Goal: Task Accomplishment & Management: Use online tool/utility

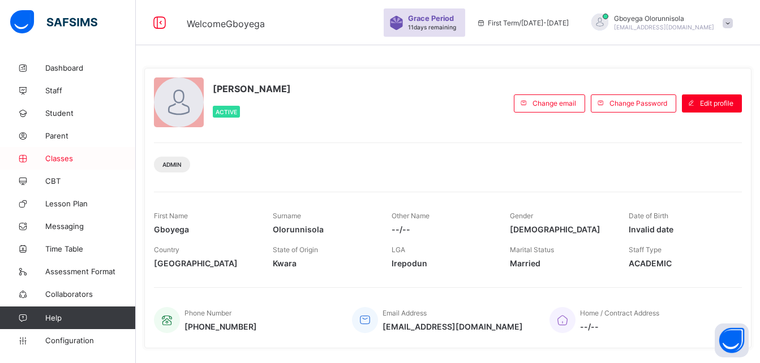
click at [56, 158] on span "Classes" at bounding box center [90, 158] width 91 height 9
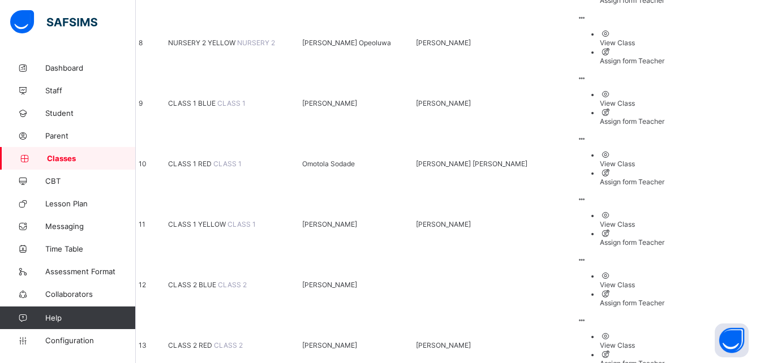
scroll to position [607, 0]
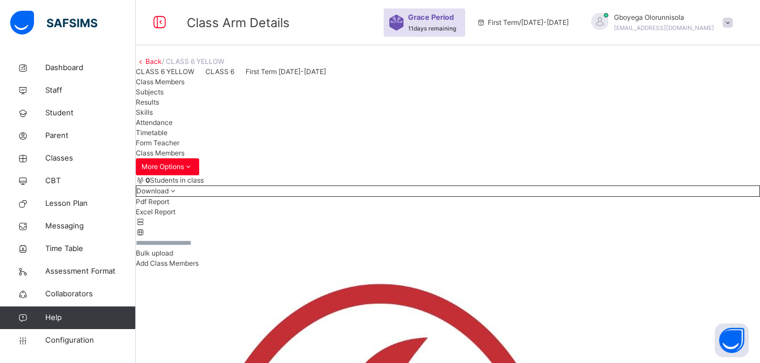
click at [173, 257] on span "Bulk upload" at bounding box center [154, 253] width 37 height 8
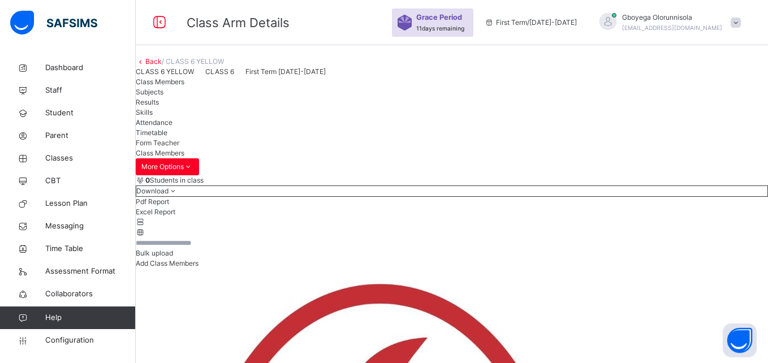
type input "**********"
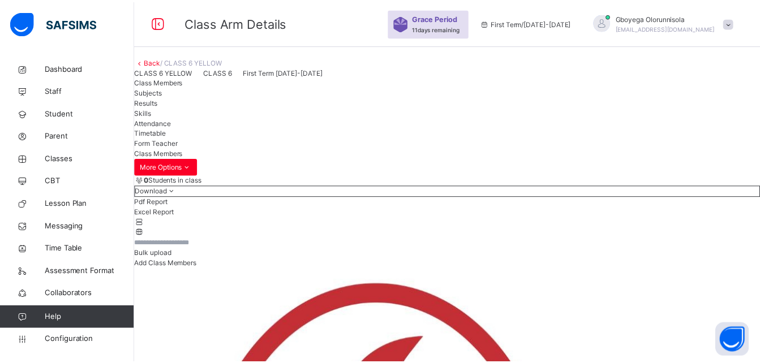
scroll to position [318, 0]
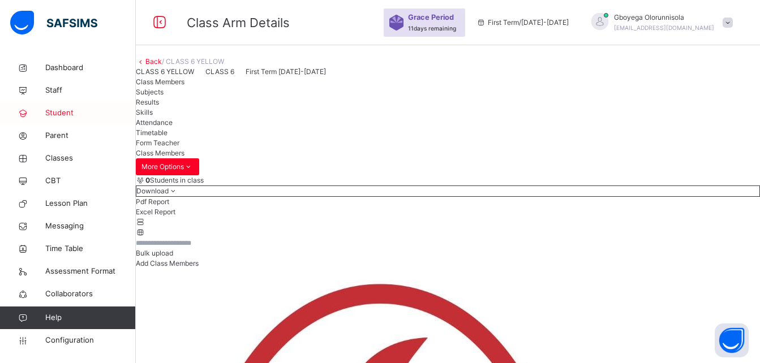
click at [55, 113] on span "Student" at bounding box center [90, 113] width 91 height 11
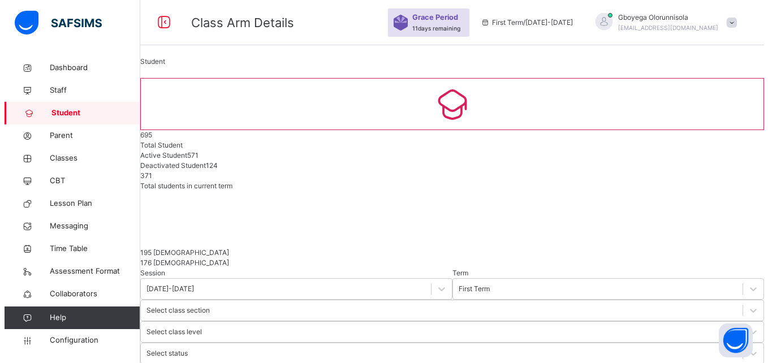
scroll to position [81, 0]
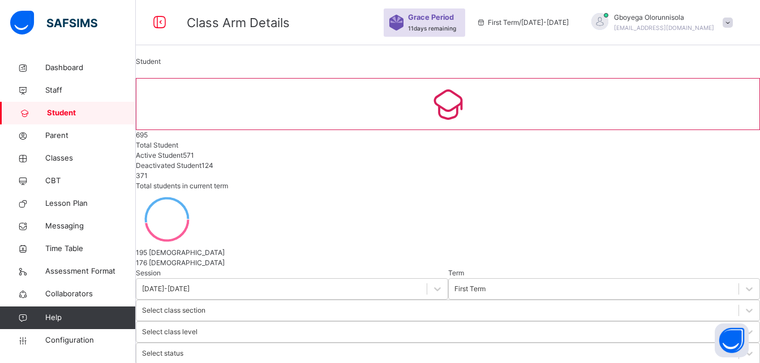
type input "**********"
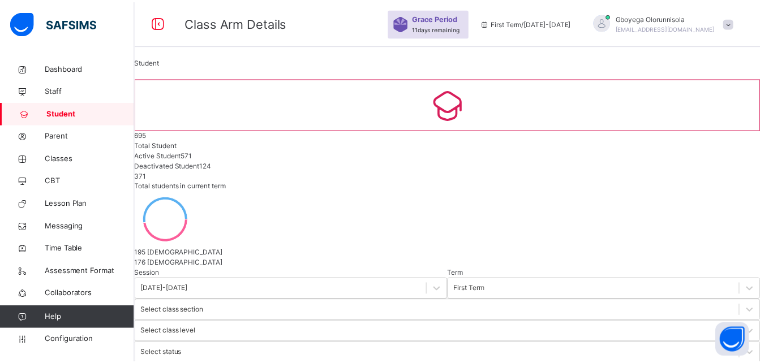
scroll to position [205, 0]
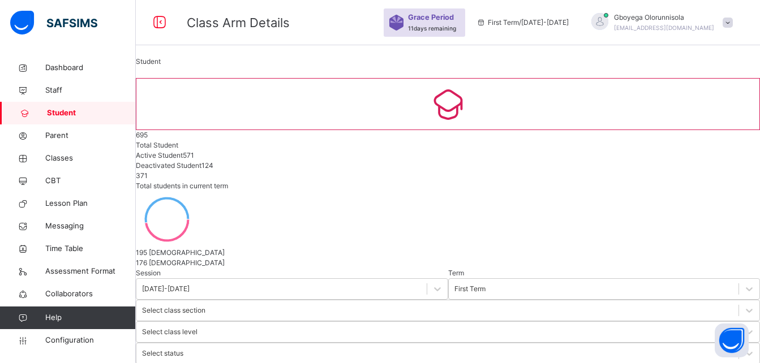
scroll to position [145, 0]
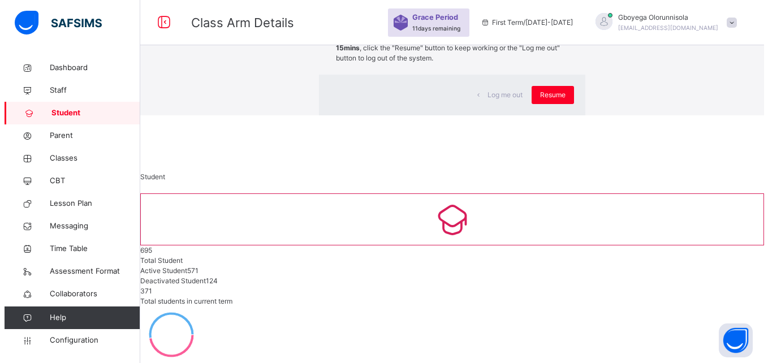
scroll to position [2, 0]
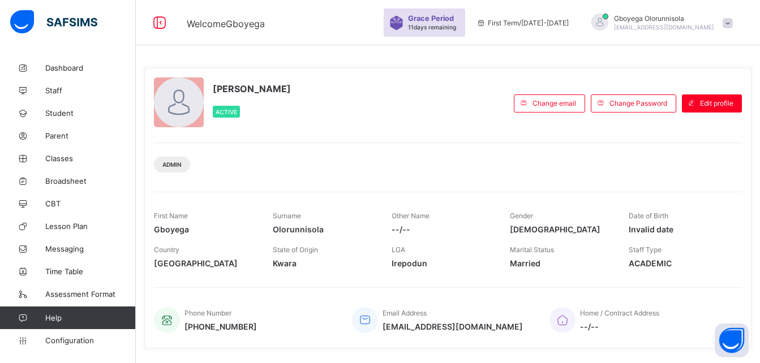
click at [526, 282] on div "Gboyega Olorunnisola Active Change email Change Password Edit profile Admin Fir…" at bounding box center [447, 208] width 607 height 281
click at [342, 276] on div "Gboyega Olorunnisola Active Change email Change Password Edit profile Admin Fir…" at bounding box center [447, 208] width 607 height 281
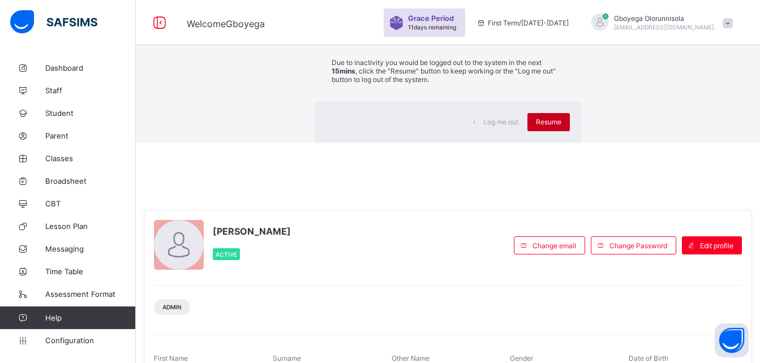
click at [536, 126] on span "Resume" at bounding box center [548, 122] width 25 height 8
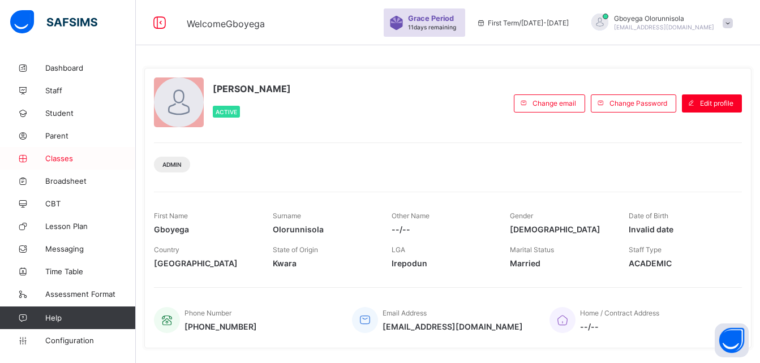
click at [55, 157] on span "Classes" at bounding box center [90, 158] width 91 height 9
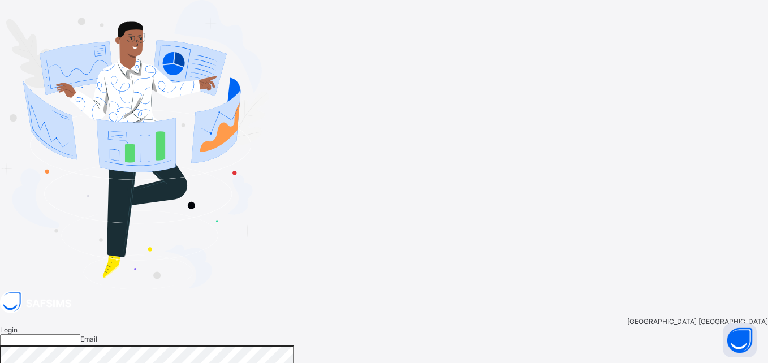
type input "**********"
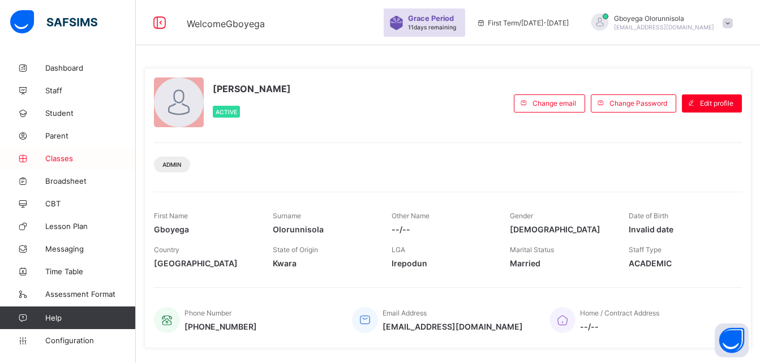
click at [58, 157] on span "Classes" at bounding box center [90, 158] width 91 height 9
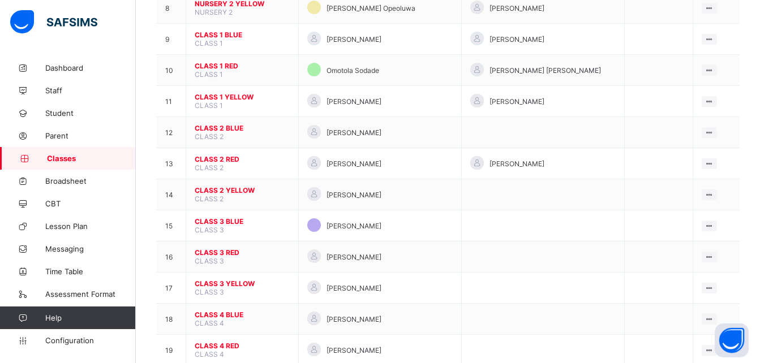
scroll to position [607, 0]
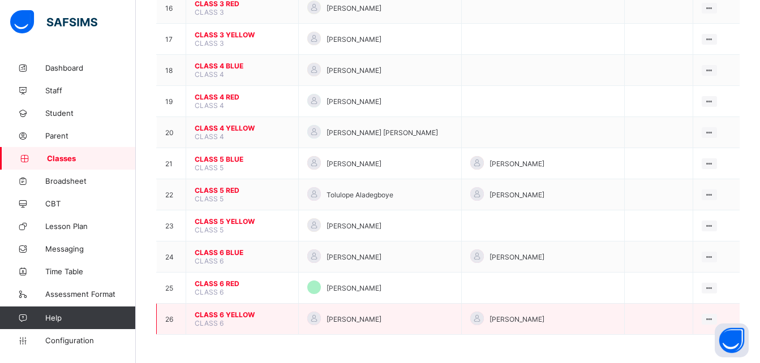
click at [241, 316] on span "CLASS 6 YELLOW" at bounding box center [242, 315] width 95 height 8
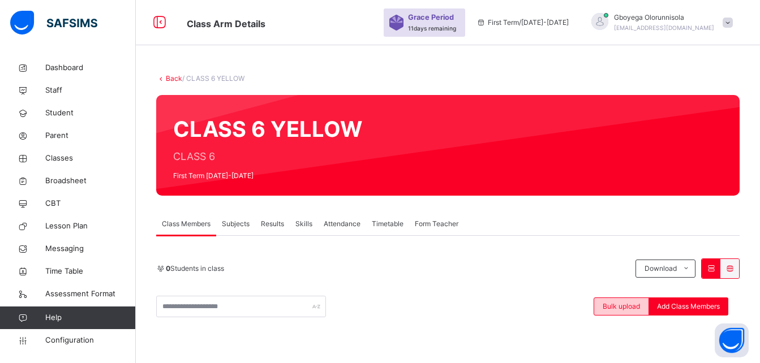
click at [630, 307] on span "Bulk upload" at bounding box center [621, 307] width 37 height 10
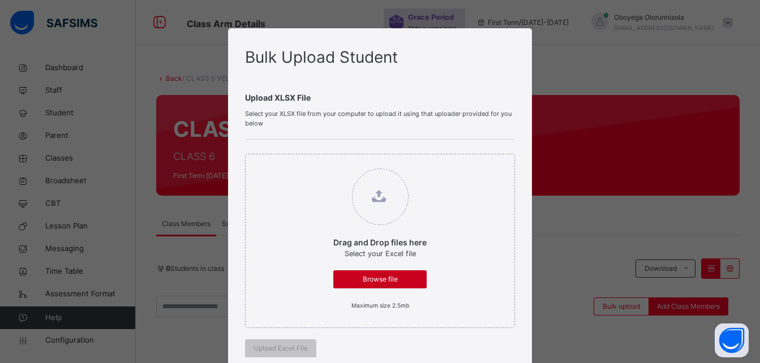
click at [412, 281] on span "Browse file" at bounding box center [380, 279] width 76 height 10
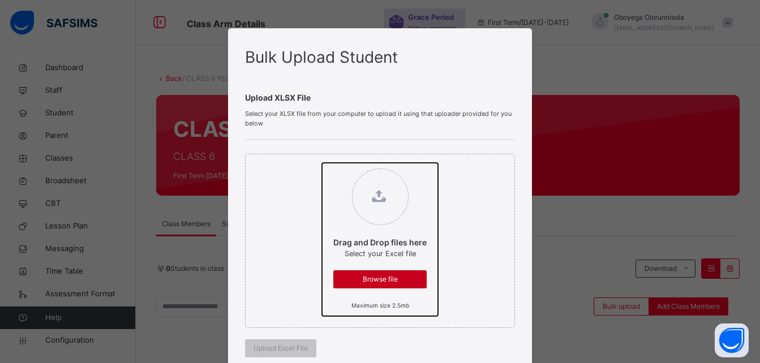
click at [322, 163] on input "Drag and Drop files here Select your Excel file Browse file Maximum size 2.5mb" at bounding box center [322, 163] width 0 height 0
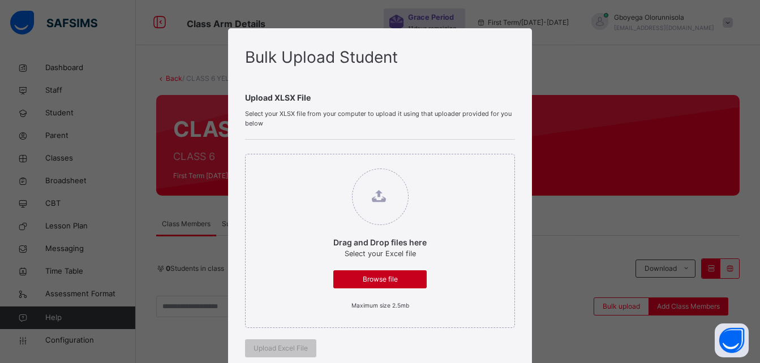
click at [390, 274] on span "Browse file" at bounding box center [380, 279] width 76 height 10
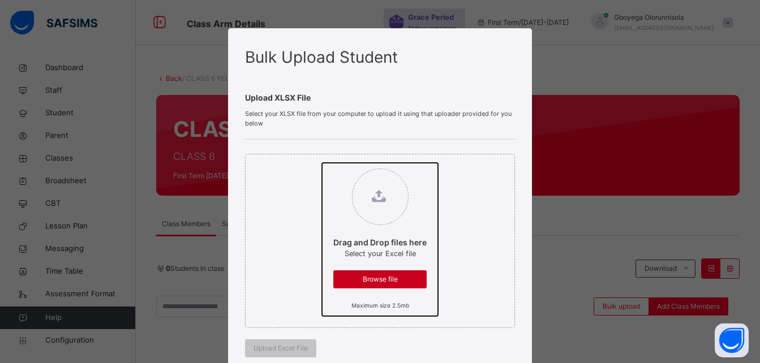
click at [322, 163] on input "Drag and Drop files here Select your Excel file Browse file Maximum size 2.5mb" at bounding box center [322, 163] width 0 height 0
type input "**********"
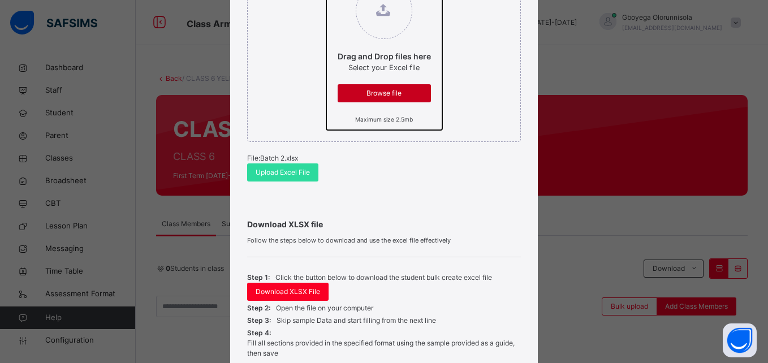
scroll to position [190, 0]
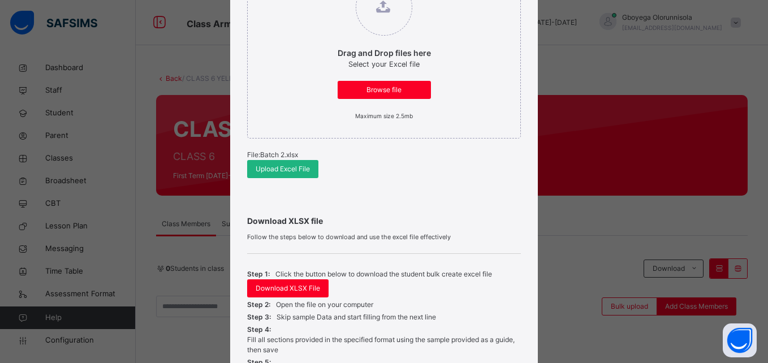
click at [272, 170] on span "Upload Excel File" at bounding box center [283, 169] width 54 height 10
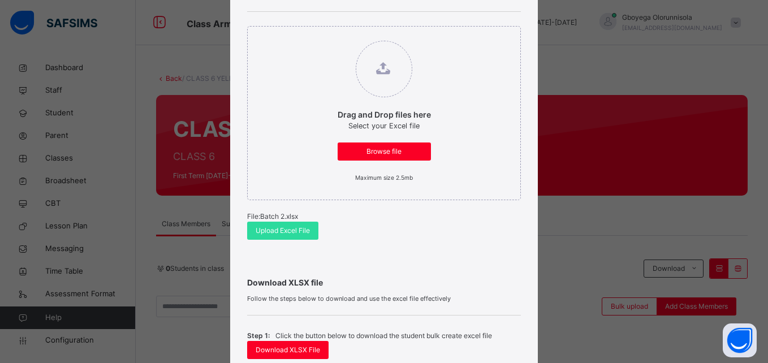
scroll to position [102, 0]
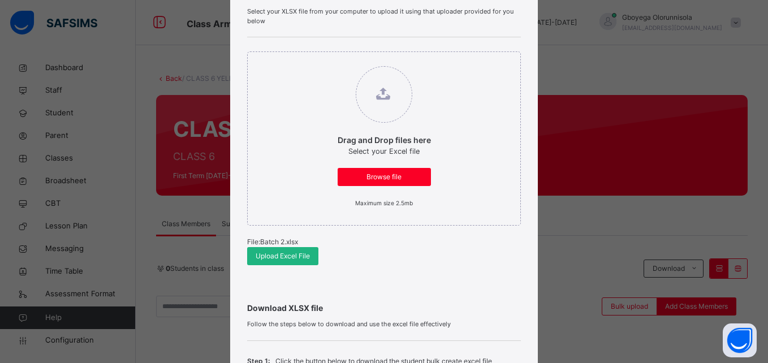
click at [293, 256] on span "Upload Excel File" at bounding box center [283, 256] width 54 height 10
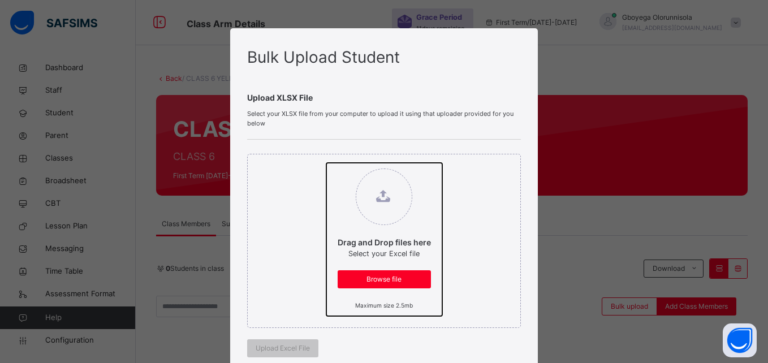
type input "**********"
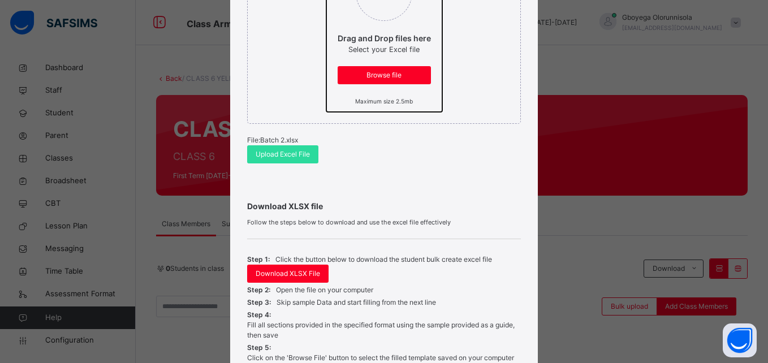
scroll to position [205, 0]
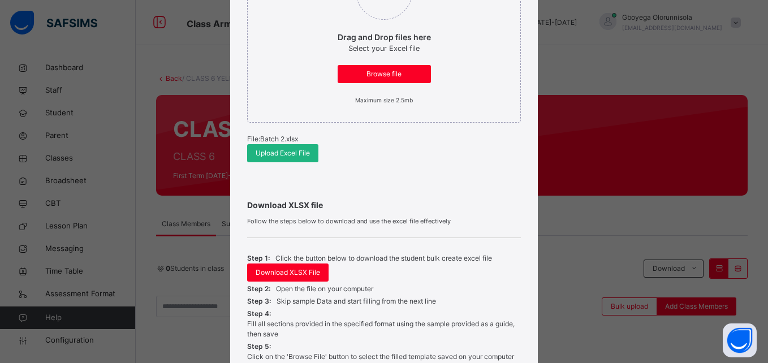
click at [292, 161] on div "Upload Excel File" at bounding box center [282, 153] width 71 height 18
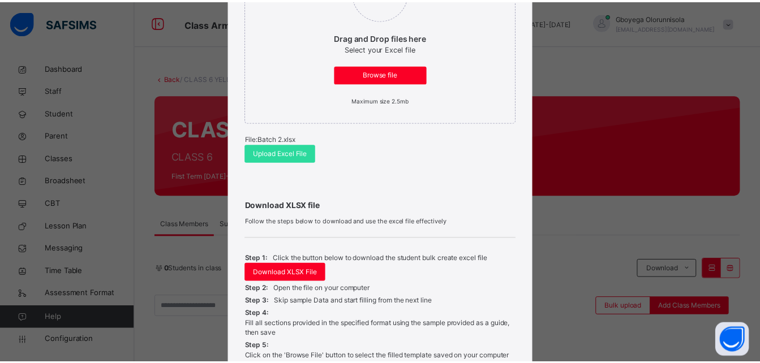
scroll to position [318, 0]
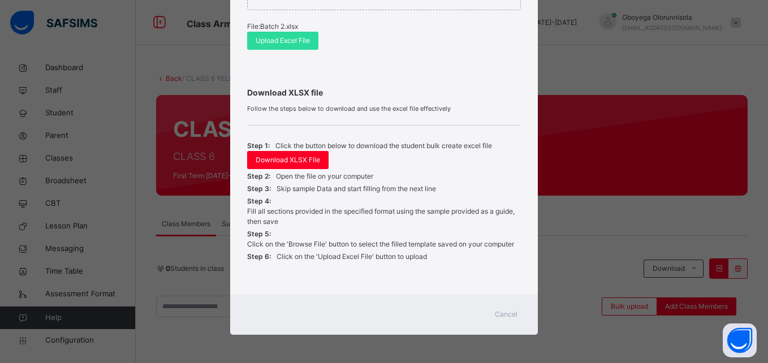
click at [499, 313] on span "Cancel" at bounding box center [506, 315] width 23 height 10
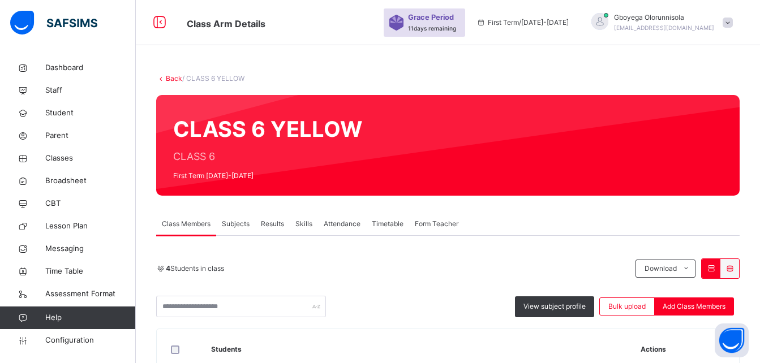
scroll to position [221, 0]
